Goal: Task Accomplishment & Management: Use online tool/utility

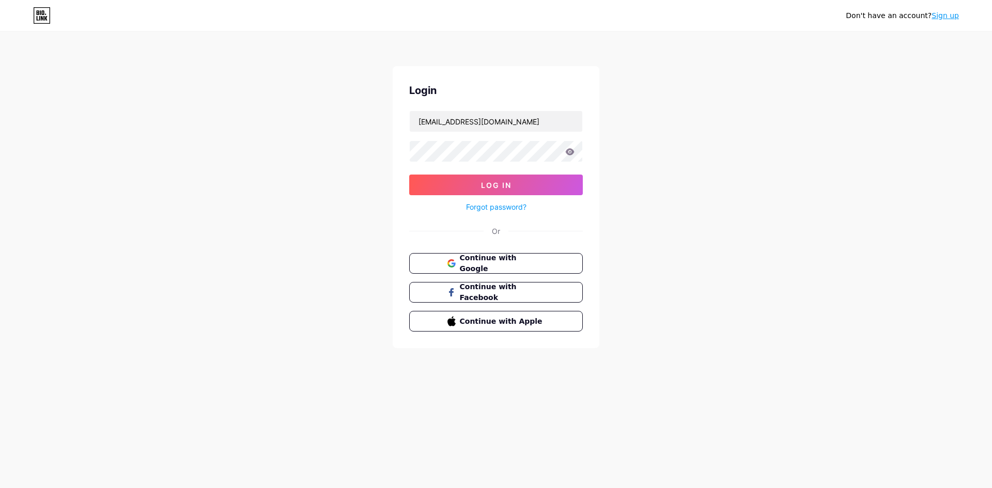
type input "[EMAIL_ADDRESS][DOMAIN_NAME]"
click at [505, 318] on span "Continue with Apple" at bounding box center [502, 321] width 86 height 11
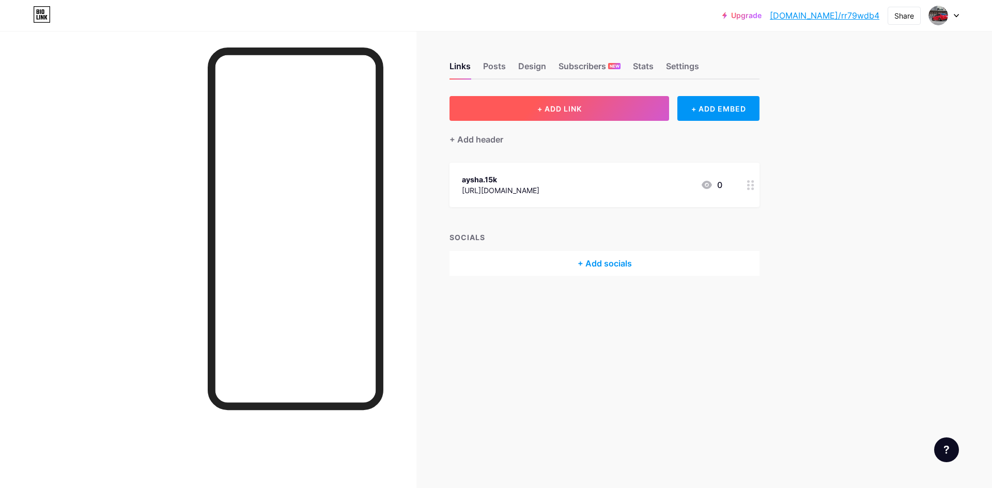
click at [632, 107] on button "+ ADD LINK" at bounding box center [560, 108] width 220 height 25
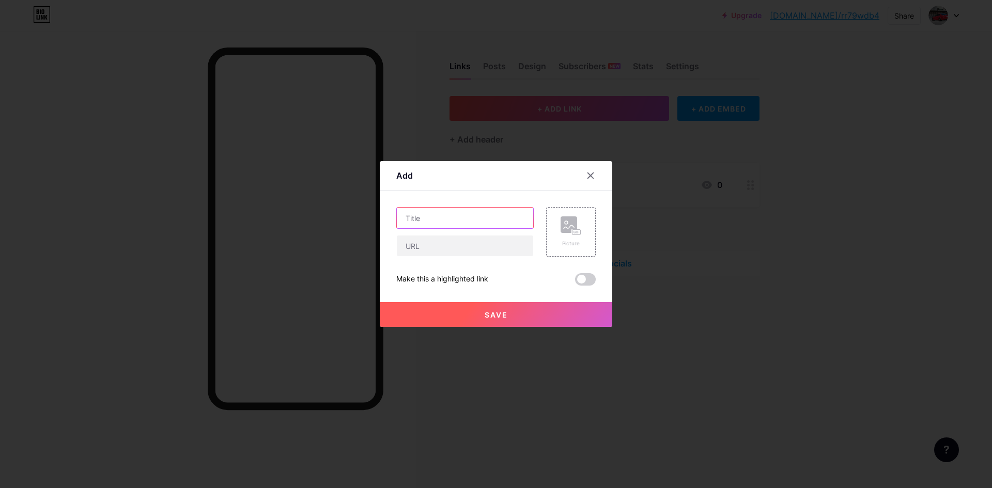
click at [445, 221] on input "text" at bounding box center [465, 218] width 136 height 21
click at [424, 259] on div "Picture Make this a highlighted link Save" at bounding box center [495, 246] width 199 height 79
click at [422, 243] on input "text" at bounding box center [465, 246] width 136 height 21
paste input "https://discord.com/api/webhooks/1404998817496956999/lasnLYrVPW-PiL6r4ZeMzePZ67…"
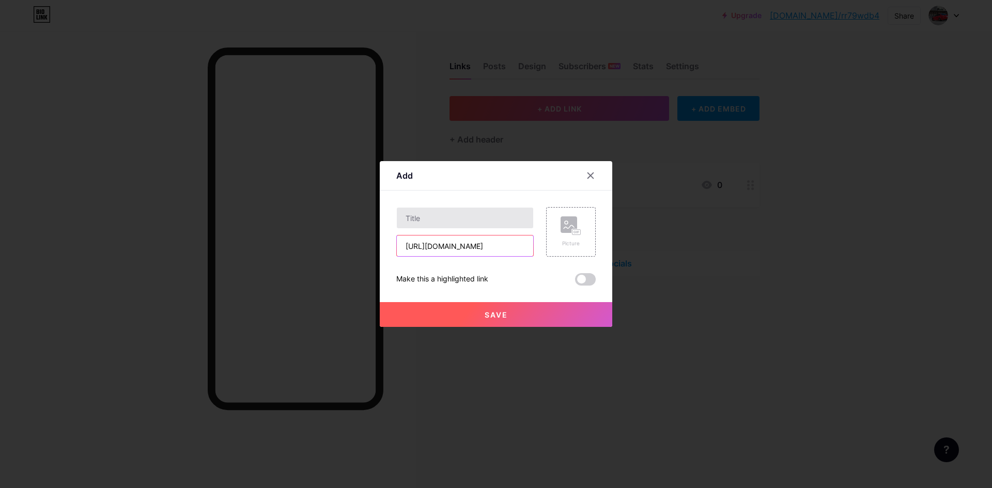
type input "https://discord.com/api/webhooks/1404998817496956999/lasnLYrVPW-PiL6r4ZeMzePZ67…"
click at [453, 221] on input "text" at bounding box center [465, 218] width 136 height 21
type input "da hood"
click at [578, 233] on div "Picture" at bounding box center [571, 232] width 50 height 50
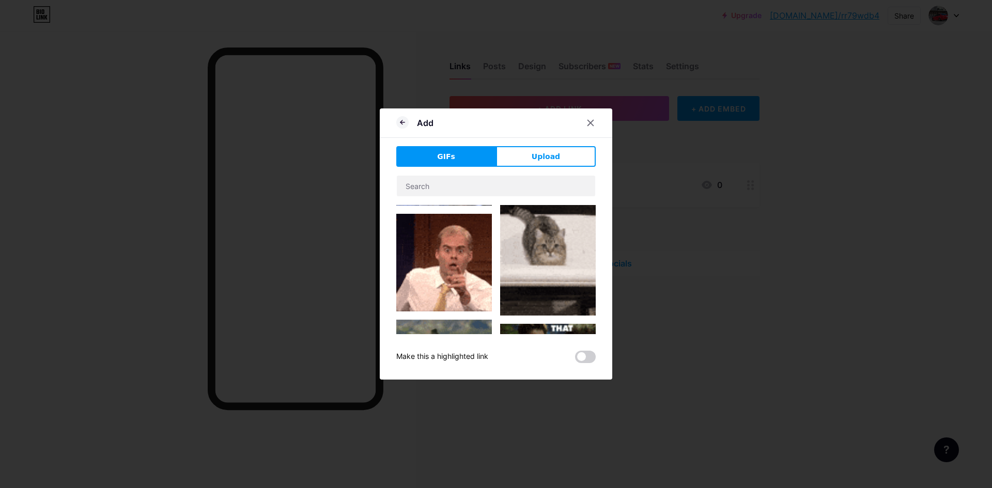
scroll to position [620, 0]
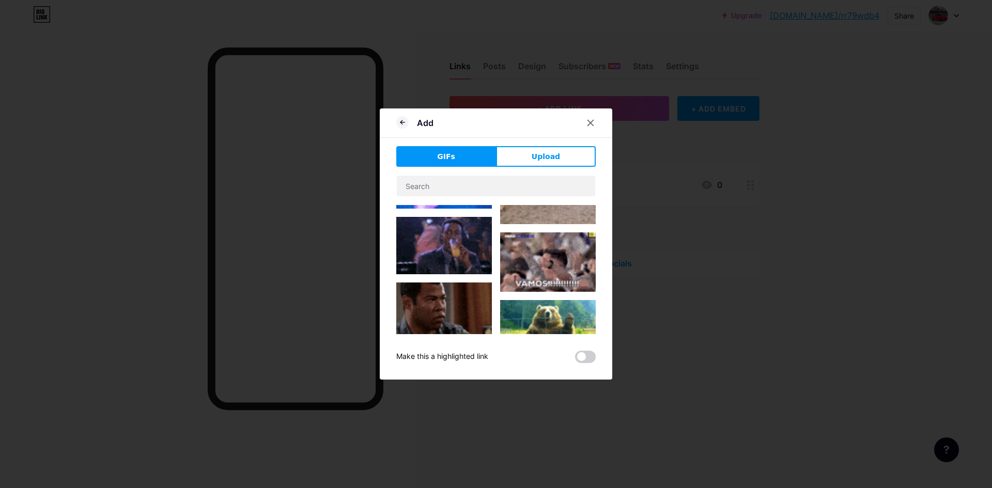
type input "da hood"
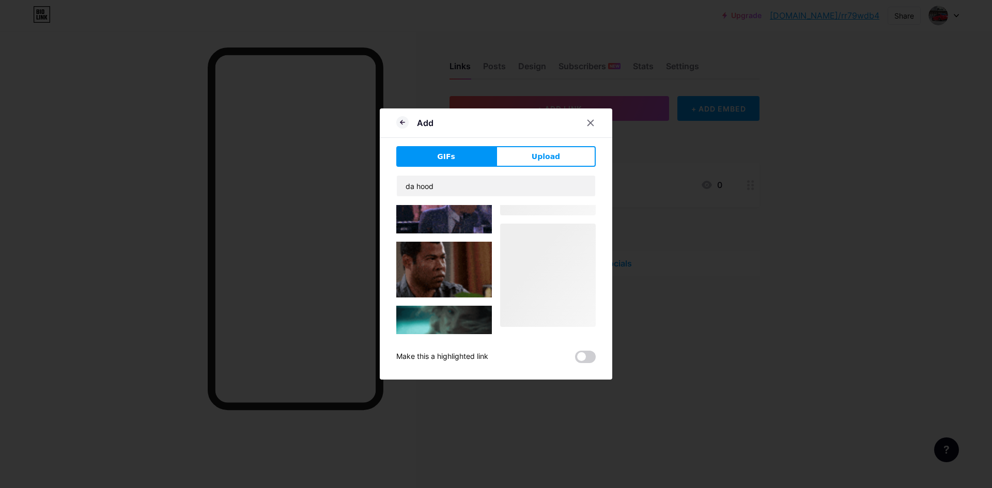
scroll to position [0, 0]
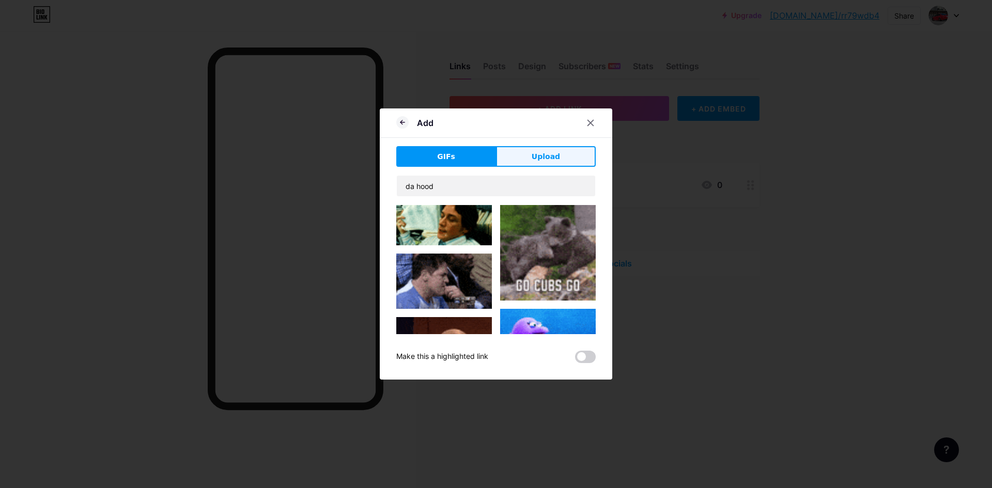
click at [532, 161] on span "Upload" at bounding box center [546, 156] width 28 height 11
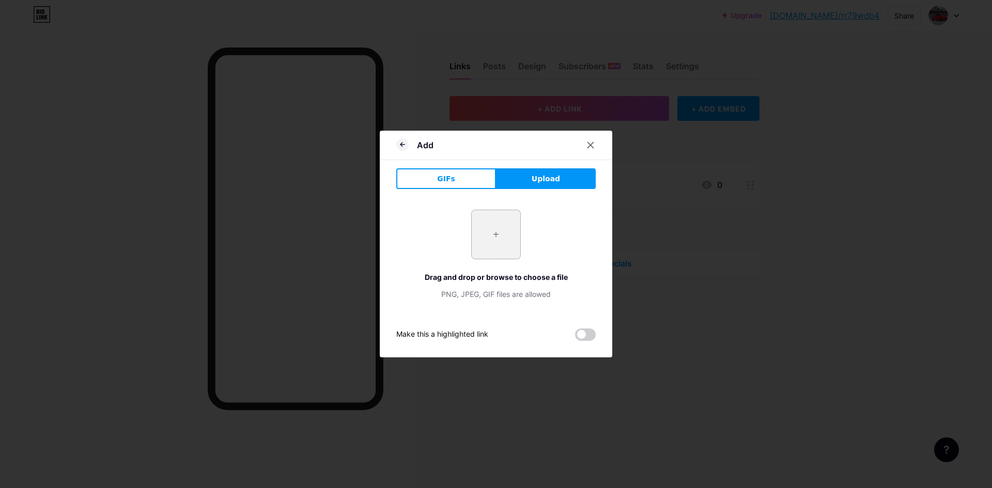
click at [501, 239] on input "file" at bounding box center [496, 234] width 49 height 49
type input "C:\fakepath\Screenshot 2025-08-13 173457.png"
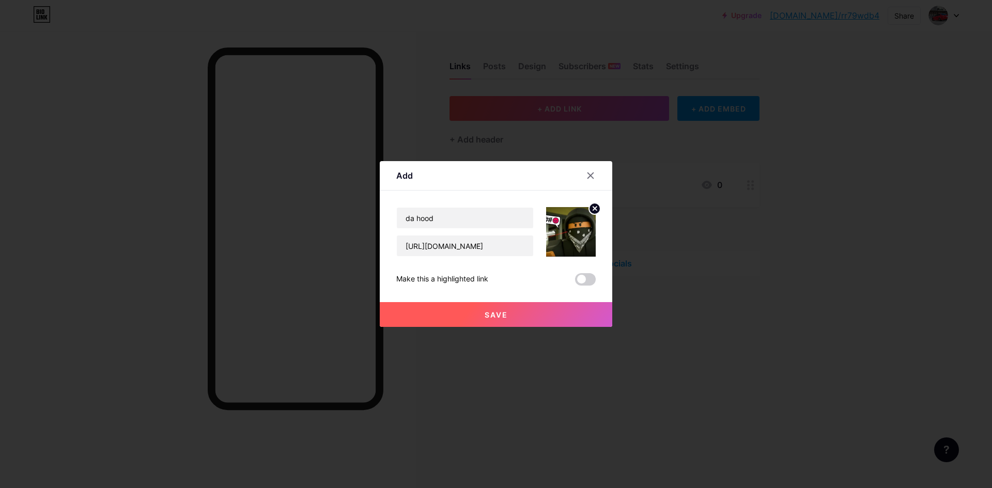
click at [517, 316] on button "Save" at bounding box center [496, 314] width 233 height 25
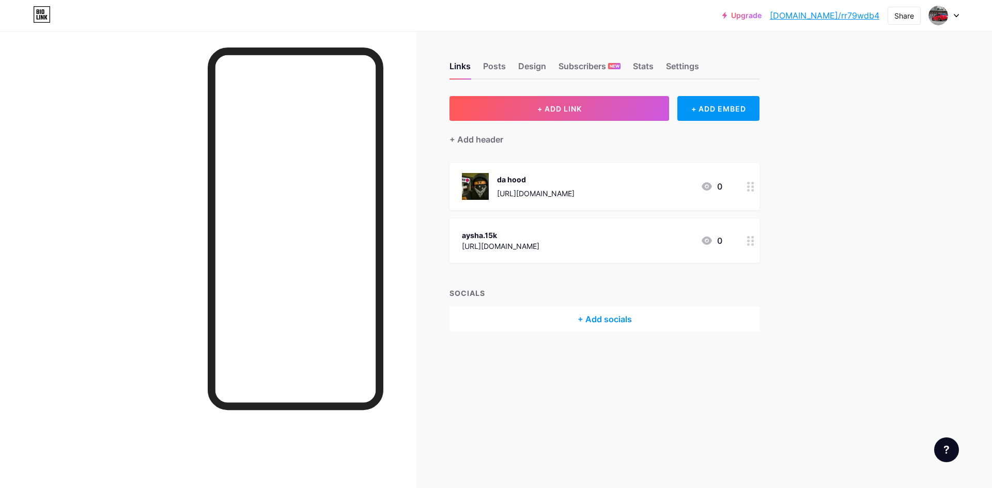
click at [575, 184] on div "da hood" at bounding box center [536, 179] width 78 height 11
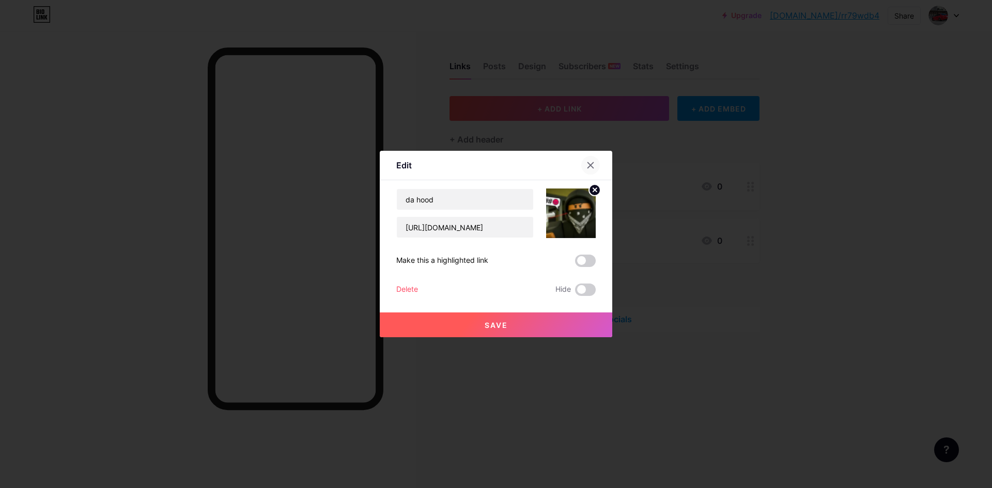
click at [593, 172] on div at bounding box center [596, 165] width 31 height 19
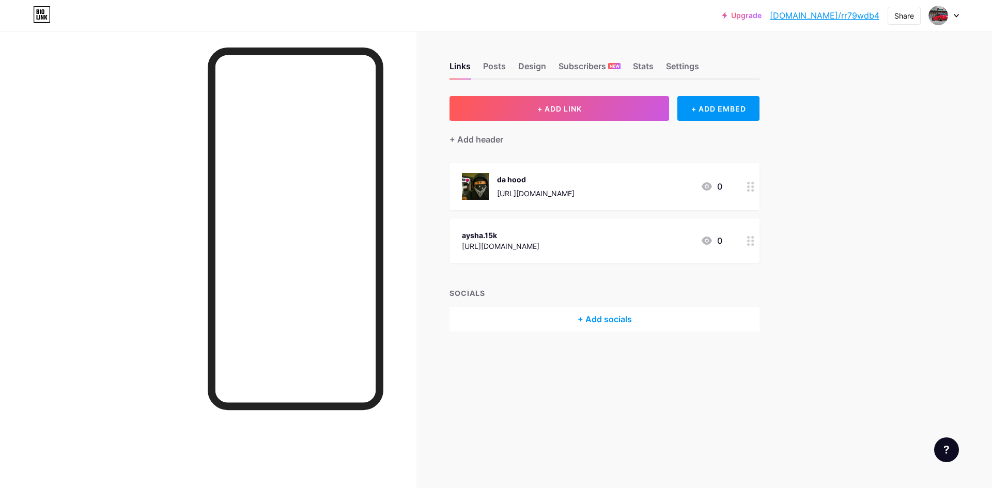
click at [611, 234] on div "aysha.15k https://www.instagram.com/aysha.15k/ 0" at bounding box center [592, 241] width 260 height 24
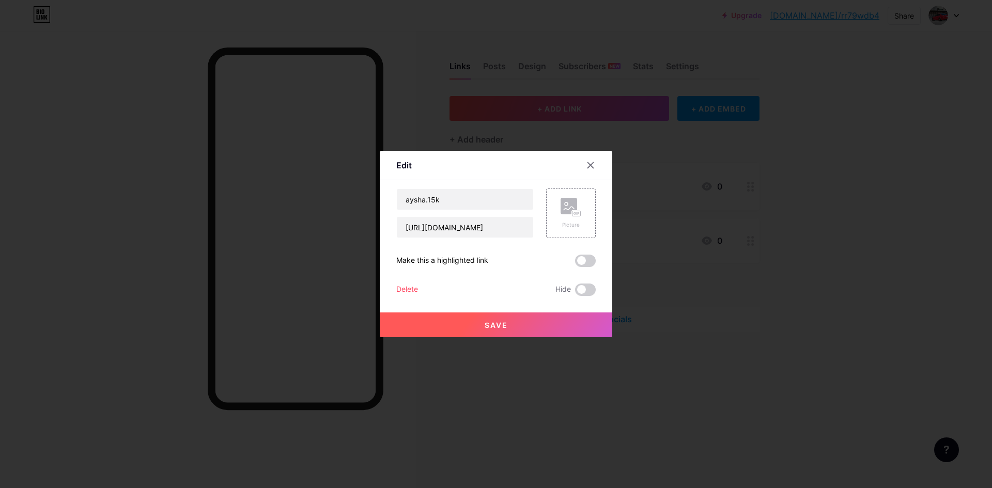
click at [583, 162] on div at bounding box center [590, 165] width 19 height 19
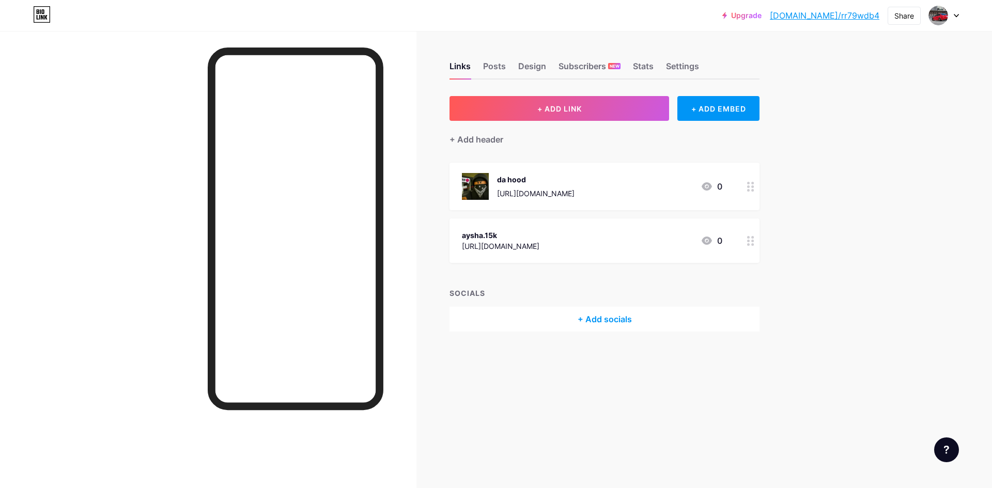
click at [753, 183] on circle at bounding box center [753, 183] width 3 height 3
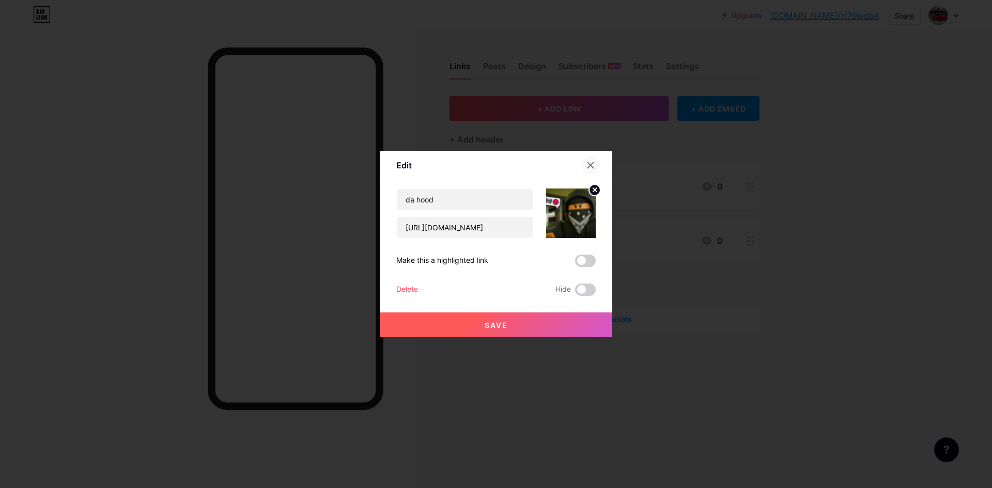
click at [589, 168] on icon at bounding box center [590, 165] width 8 height 8
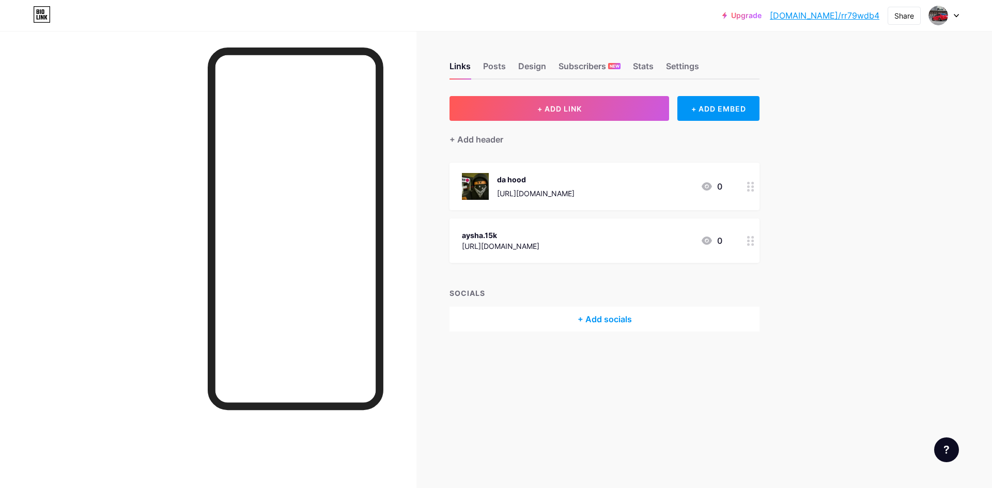
drag, startPoint x: 516, startPoint y: 191, endPoint x: 422, endPoint y: 179, distance: 94.9
click at [446, 175] on div "Links Posts Design Subscribers NEW Stats Settings + ADD LINK + ADD EMBED + Add …" at bounding box center [401, 207] width 803 height 352
click at [599, 325] on div "+ Add socials" at bounding box center [605, 319] width 310 height 25
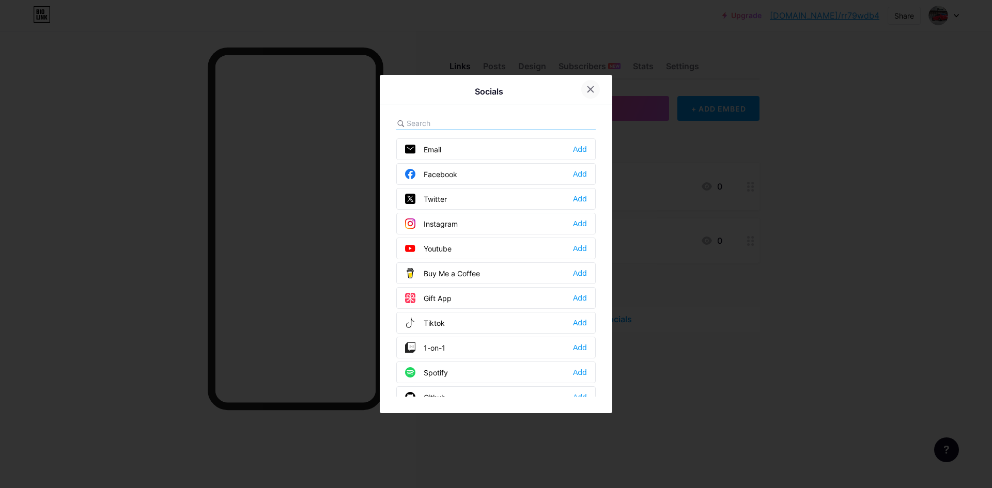
click at [588, 86] on icon at bounding box center [590, 89] width 8 height 8
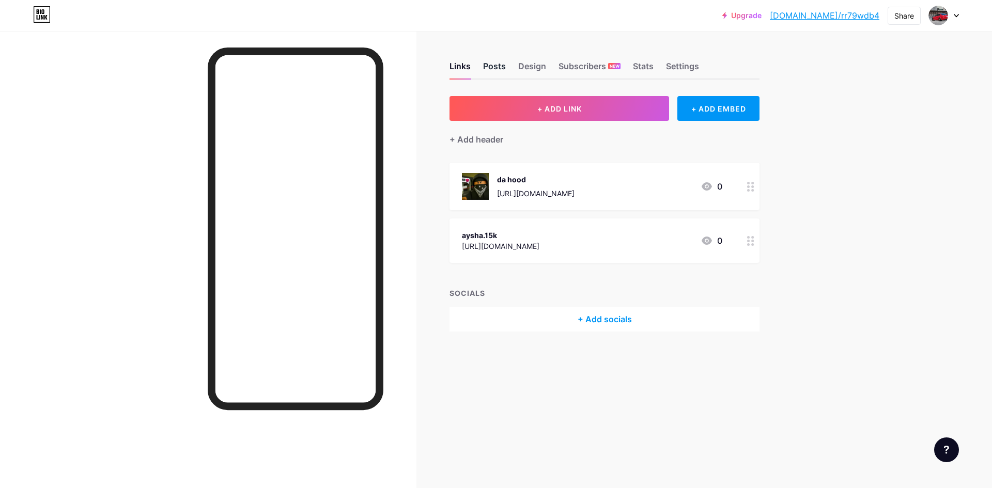
click at [500, 71] on div "Posts" at bounding box center [494, 69] width 23 height 19
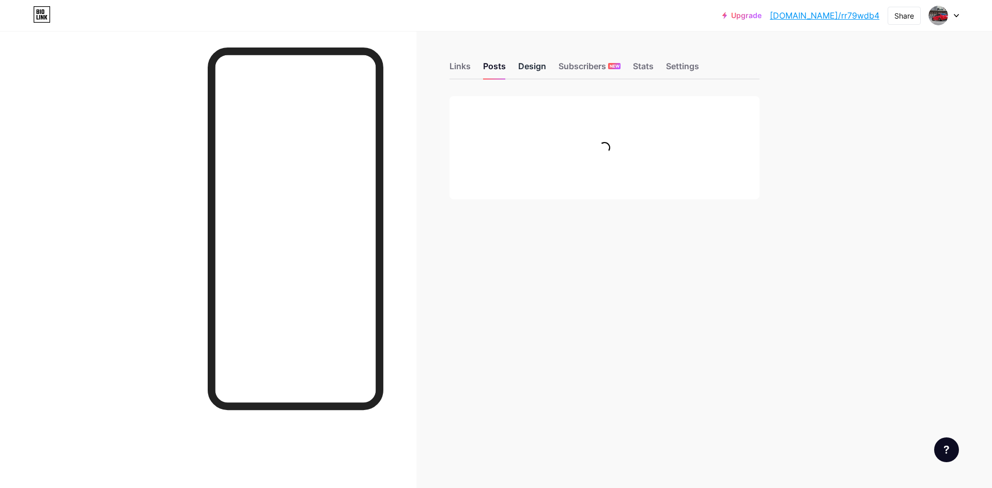
click at [521, 69] on div "Design" at bounding box center [532, 69] width 28 height 19
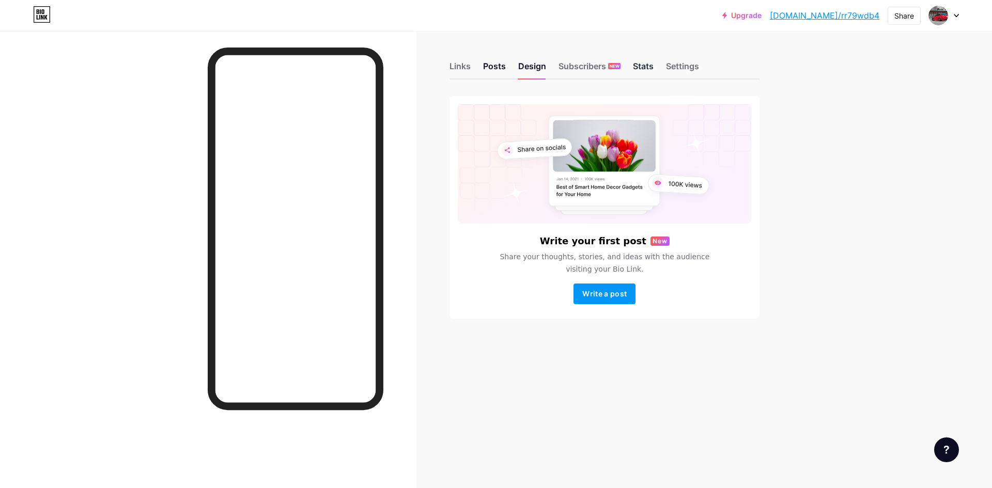
click at [651, 64] on div "Stats" at bounding box center [643, 69] width 21 height 19
click at [676, 66] on div "Settings" at bounding box center [682, 69] width 33 height 19
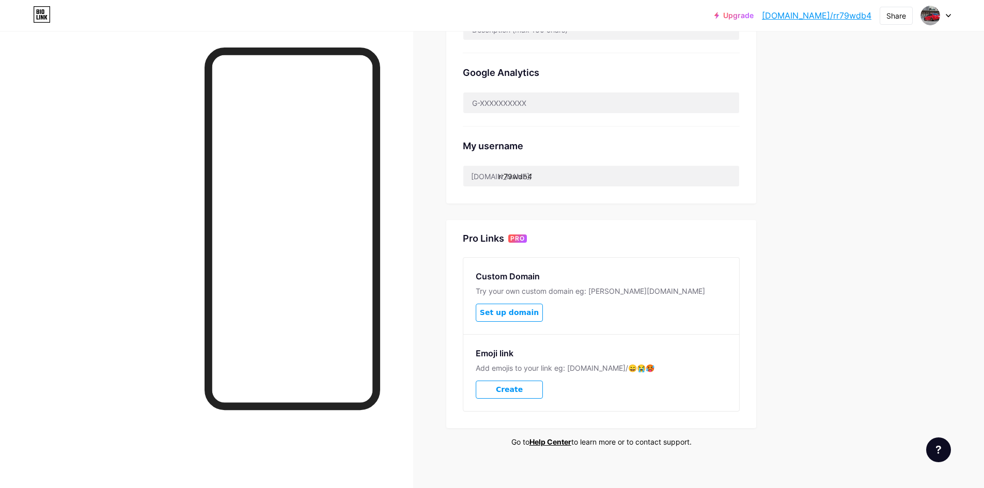
scroll to position [320, 0]
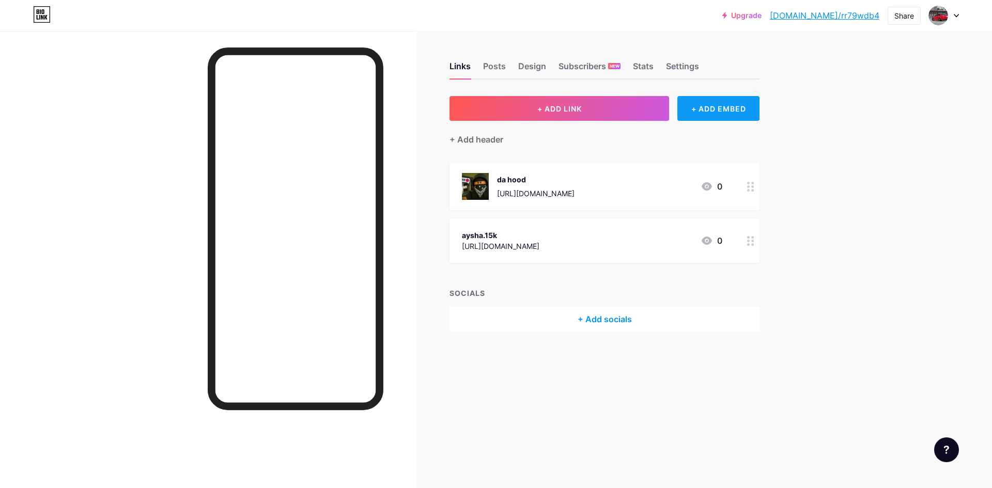
click at [734, 106] on div "+ ADD EMBED" at bounding box center [718, 108] width 82 height 25
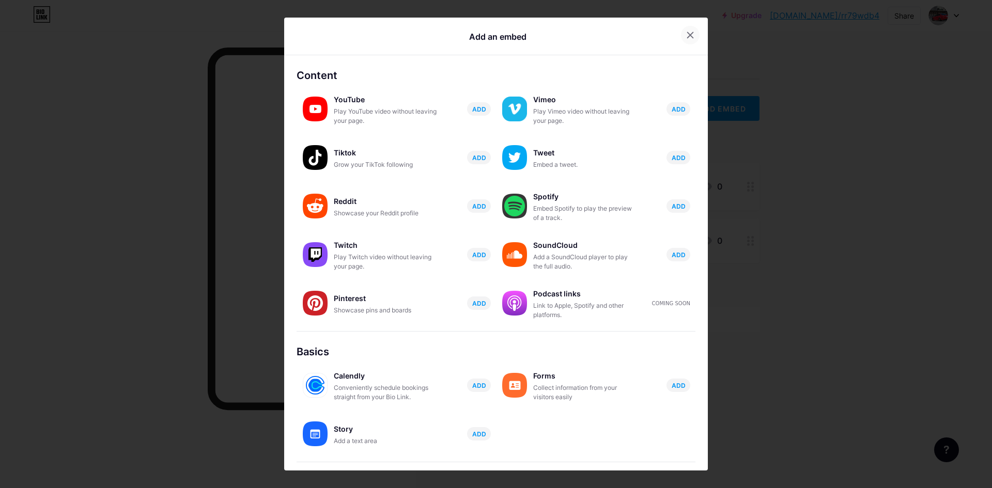
click at [687, 32] on icon at bounding box center [690, 35] width 8 height 8
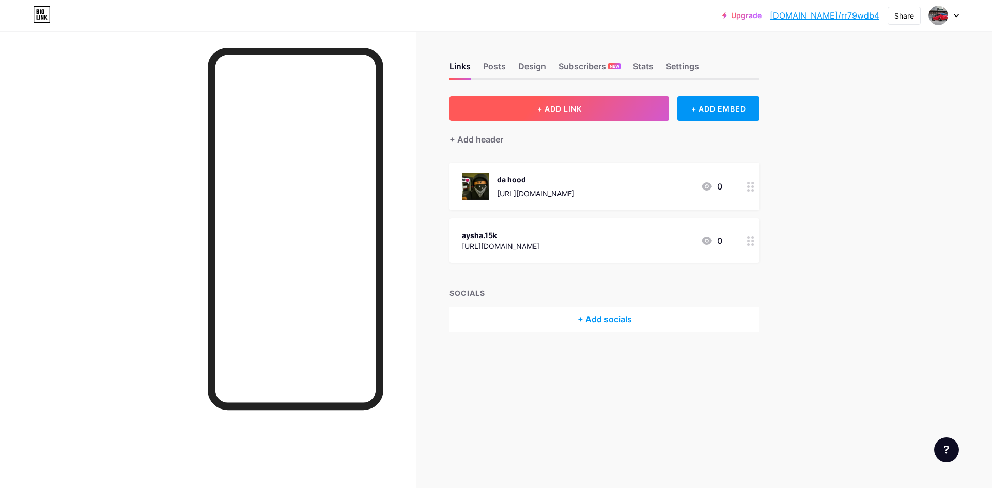
click at [592, 116] on button "+ ADD LINK" at bounding box center [560, 108] width 220 height 25
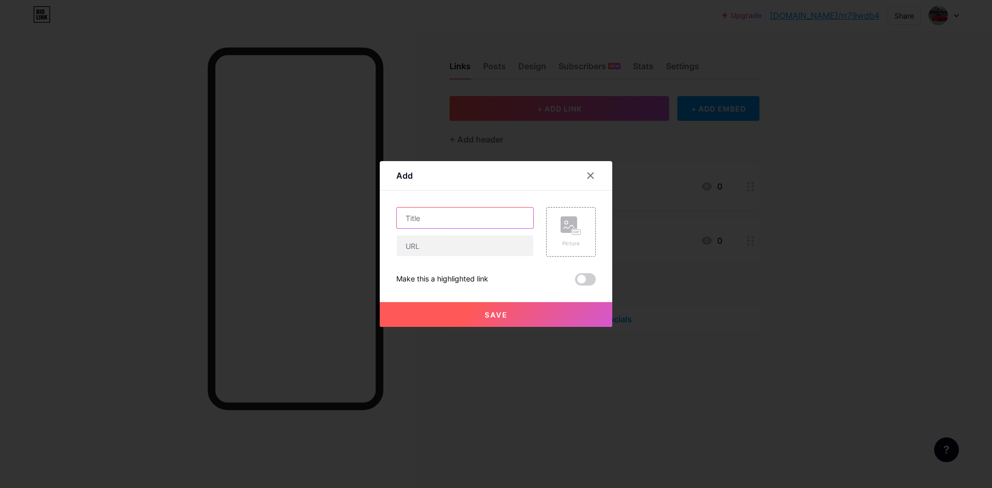
click at [453, 215] on input "text" at bounding box center [465, 218] width 136 height 21
click at [590, 176] on icon at bounding box center [590, 176] width 8 height 8
